Goal: Find specific page/section: Find specific page/section

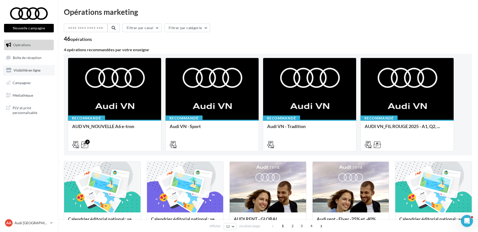
click at [30, 73] on link "Visibilité en ligne" at bounding box center [29, 70] width 52 height 11
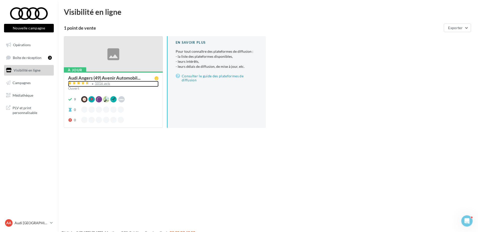
click at [96, 85] on div "1016 avis" at bounding box center [102, 83] width 15 height 3
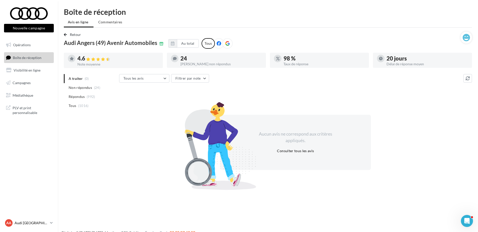
click at [30, 220] on div "AA Audi ANGERS audi-ange-tar" at bounding box center [26, 223] width 43 height 8
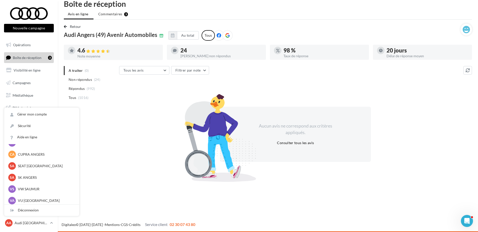
scroll to position [46, 0]
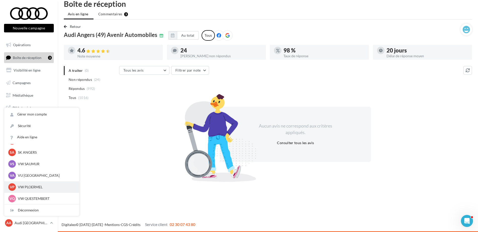
click at [44, 184] on div "VP VW PLOERMEL vw-pita-56803" at bounding box center [41, 187] width 67 height 8
